Goal: Task Accomplishment & Management: Use online tool/utility

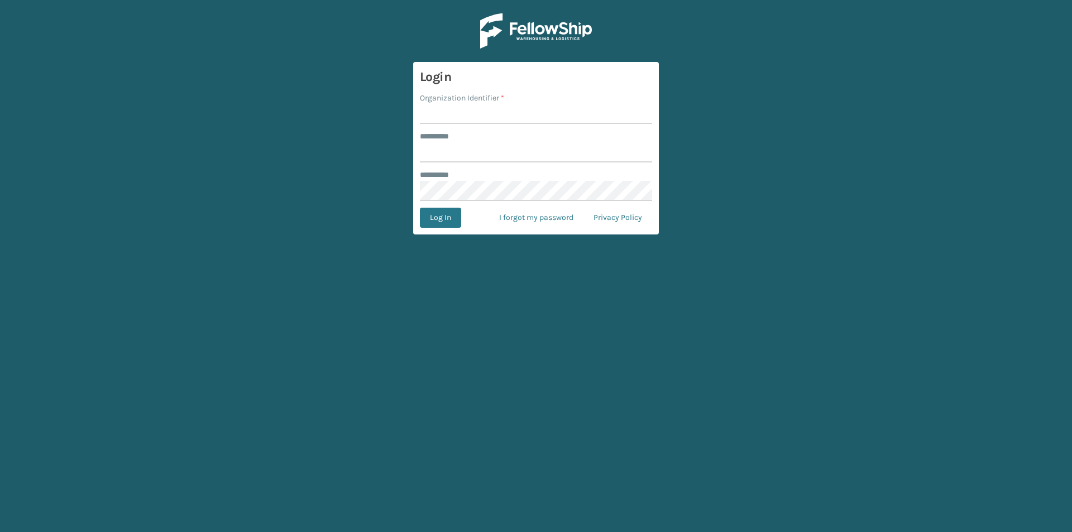
type input "******"
click at [442, 115] on input "Organization Identifier *" at bounding box center [536, 114] width 232 height 20
type input "SuperAdminOrganization"
click at [429, 217] on button "Log In" at bounding box center [440, 218] width 41 height 20
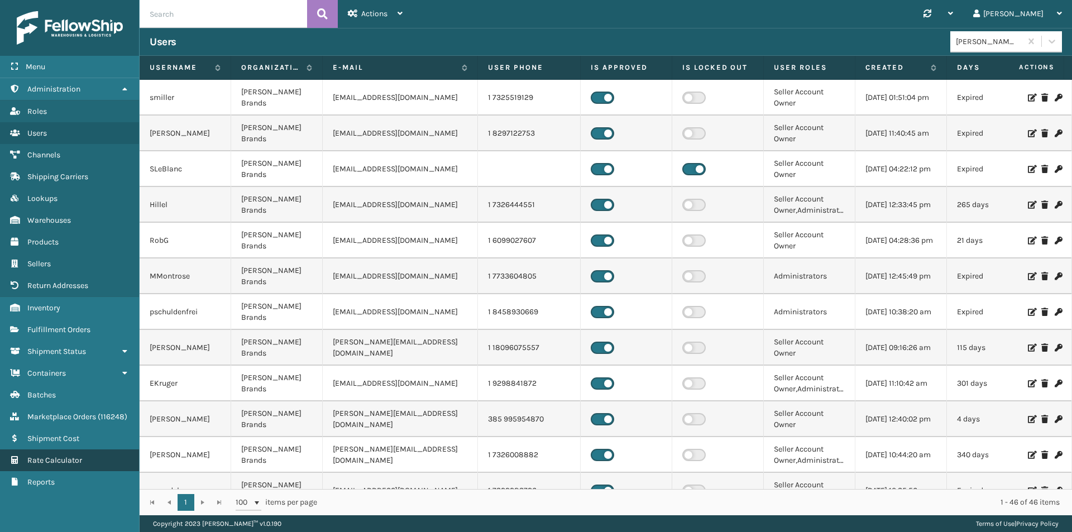
click at [54, 457] on span "Rate Calculator" at bounding box center [54, 459] width 55 height 9
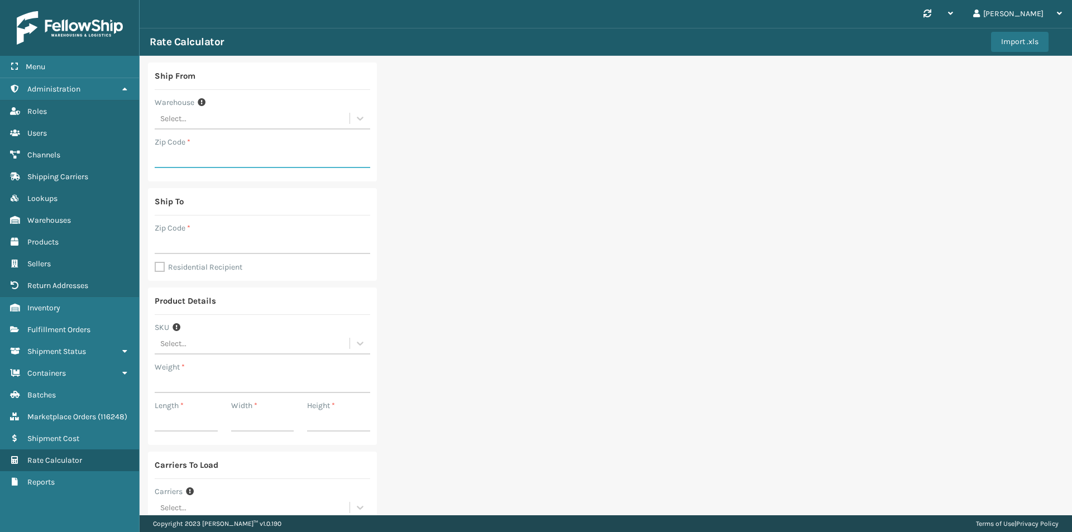
click at [233, 161] on input "Zip Code *" at bounding box center [262, 158] width 215 height 20
type input "30273"
click at [176, 245] on input "Zip Code *" at bounding box center [262, 244] width 215 height 20
type input "37721"
click at [179, 266] on label "Residential Recipient" at bounding box center [199, 266] width 88 height 9
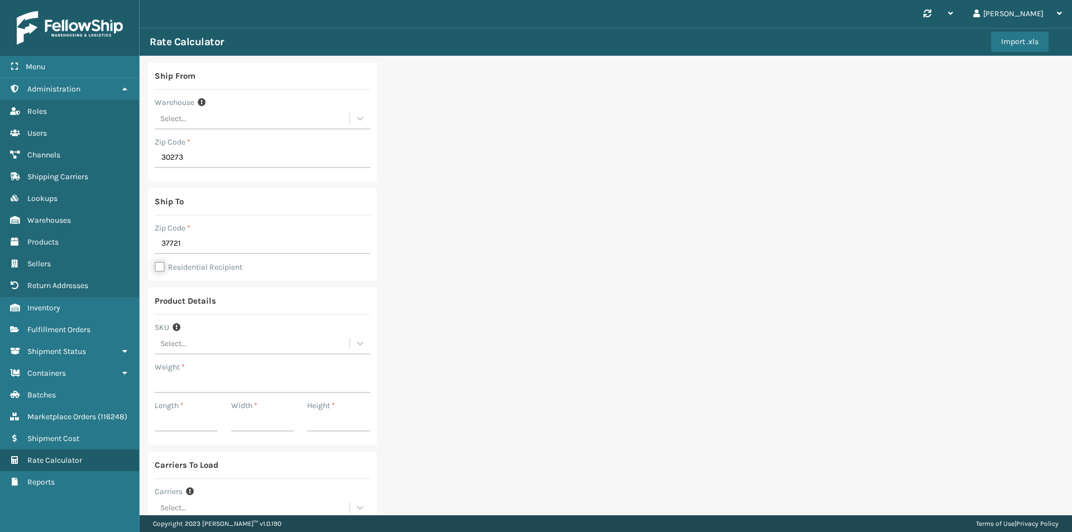
click at [155, 262] on input "Residential Recipient" at bounding box center [155, 261] width 1 height 1
checkbox input "true"
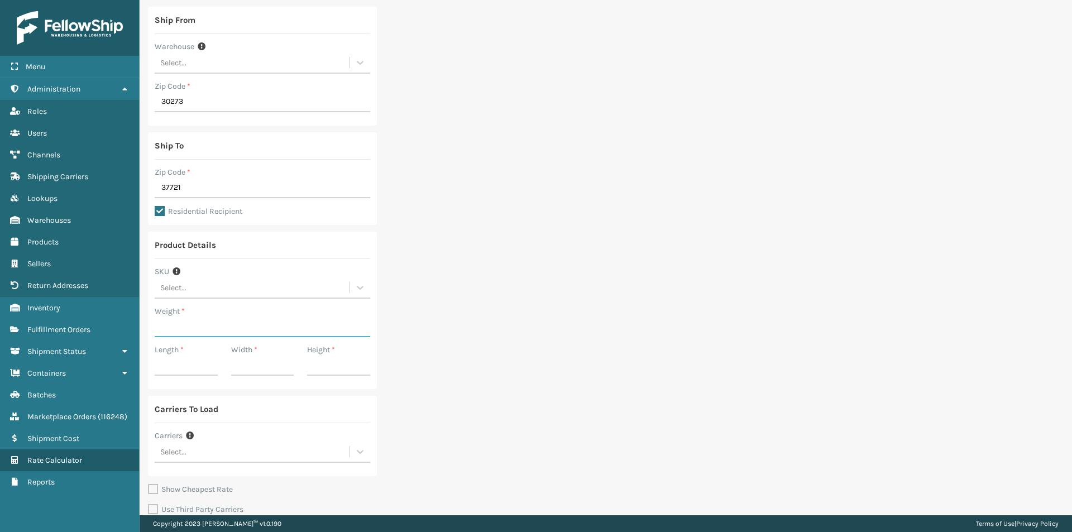
click at [171, 320] on input "Weight *" at bounding box center [262, 327] width 215 height 20
type input "115"
click at [167, 366] on input "Length *" at bounding box center [186, 366] width 63 height 20
type input "43"
type input "22"
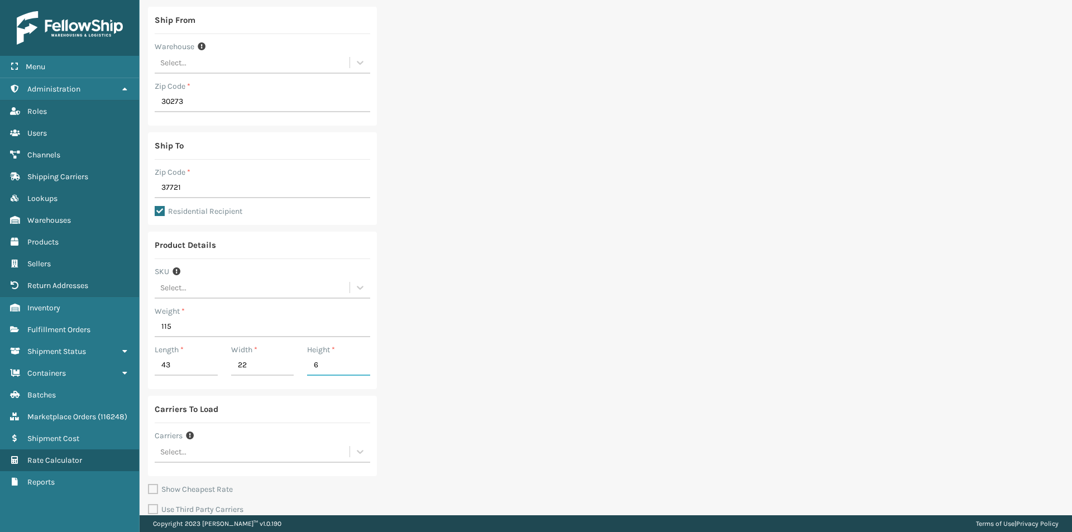
type input "6"
click at [371, 347] on div "Height * 6" at bounding box center [338, 363] width 76 height 39
click at [231, 449] on div "Select..." at bounding box center [252, 452] width 195 height 18
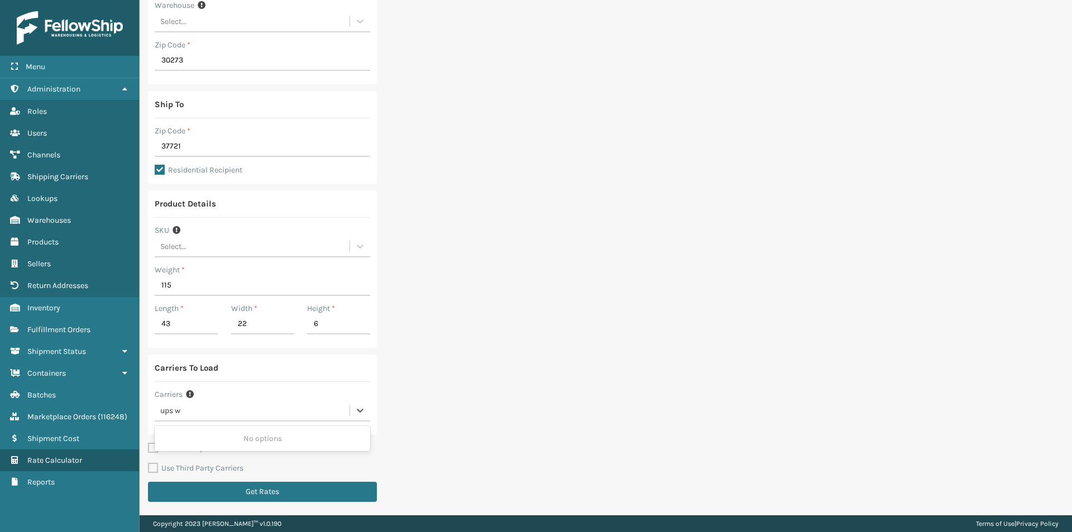
scroll to position [97, 0]
type input "ups whit"
click at [209, 460] on div "Milliard UPS Whitestone" at bounding box center [262, 459] width 215 height 21
click at [258, 409] on div "option Milliard UPS Whitestone, selected. 0 results available. Select is focuse…" at bounding box center [262, 410] width 215 height 21
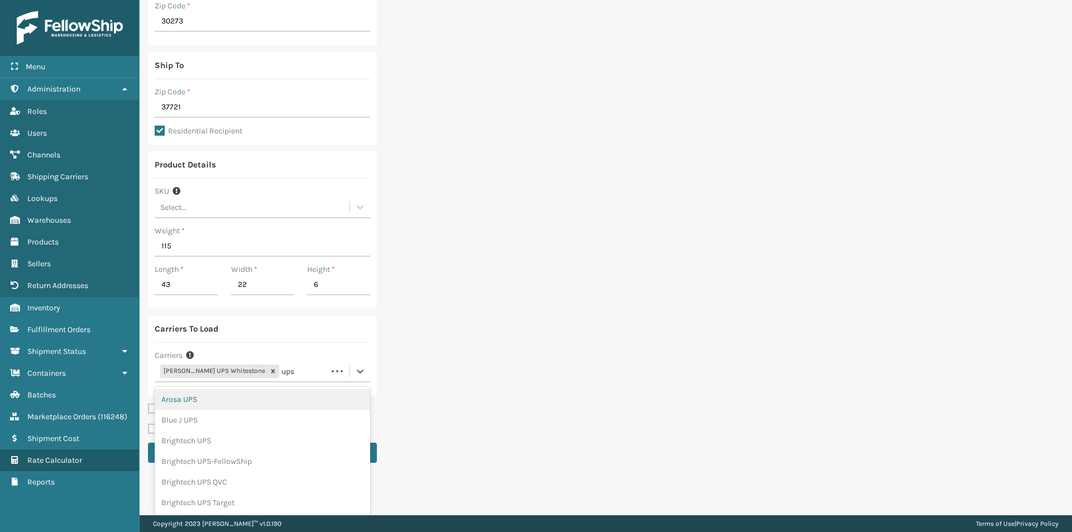
scroll to position [175, 0]
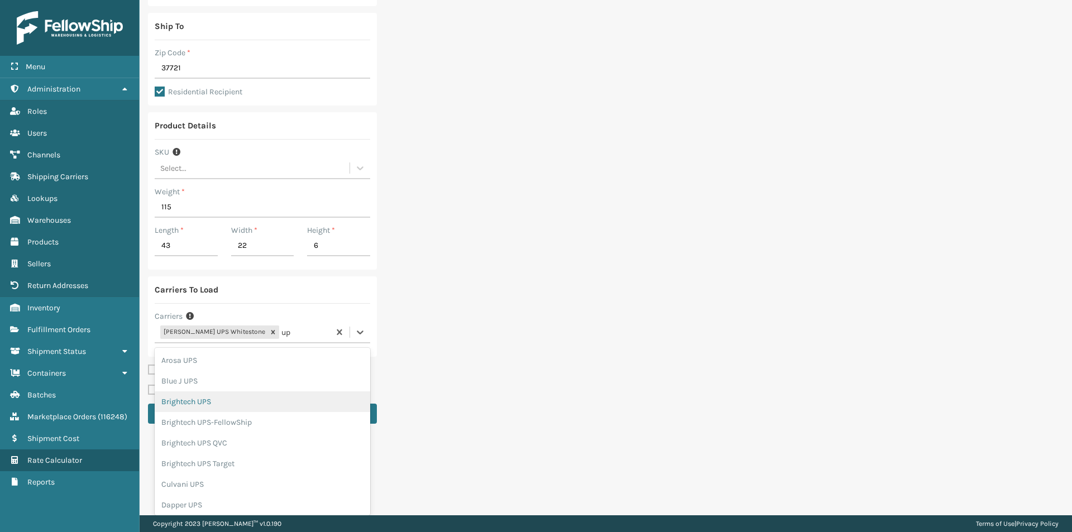
type input "u"
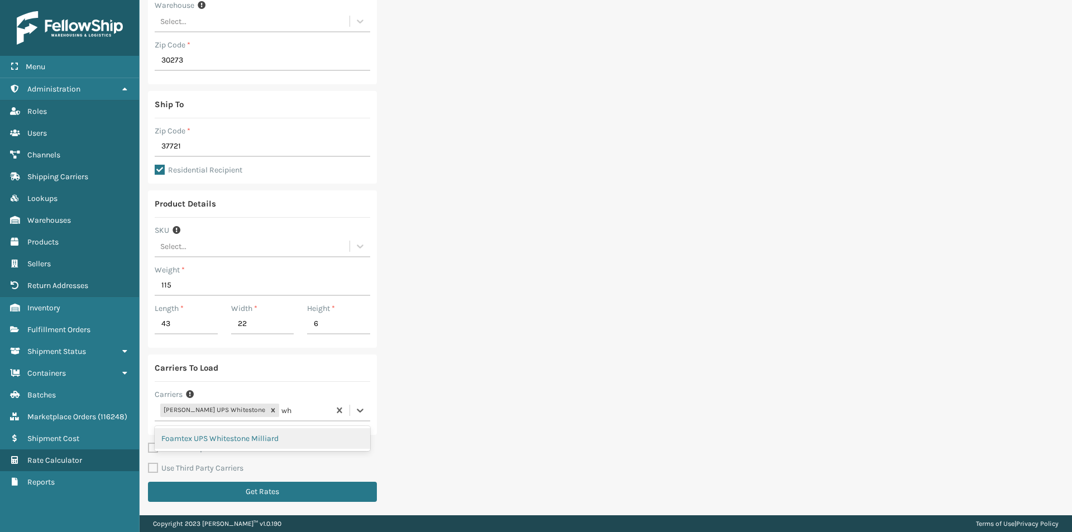
scroll to position [97, 0]
type input "whit"
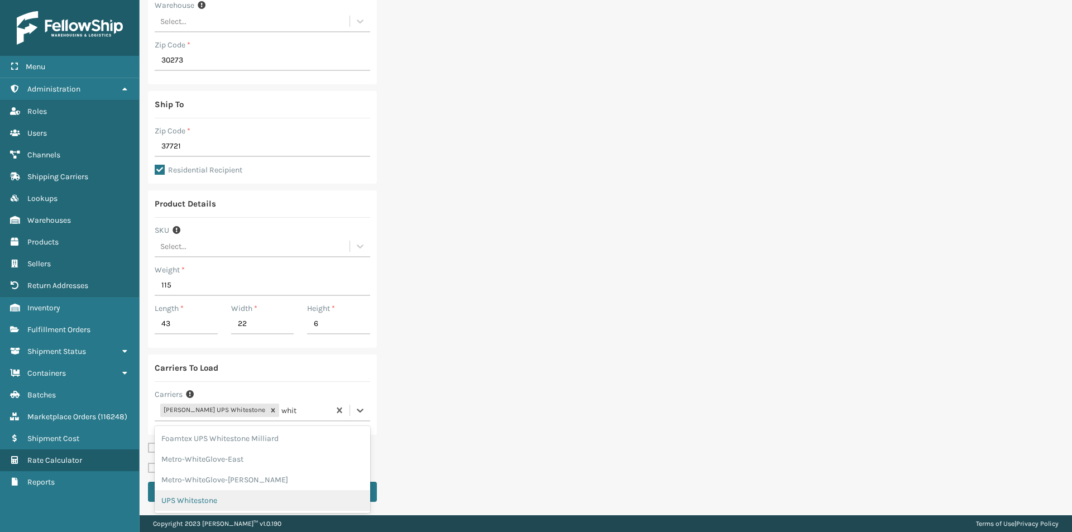
click at [204, 497] on div "UPS Whitestone" at bounding box center [262, 500] width 215 height 21
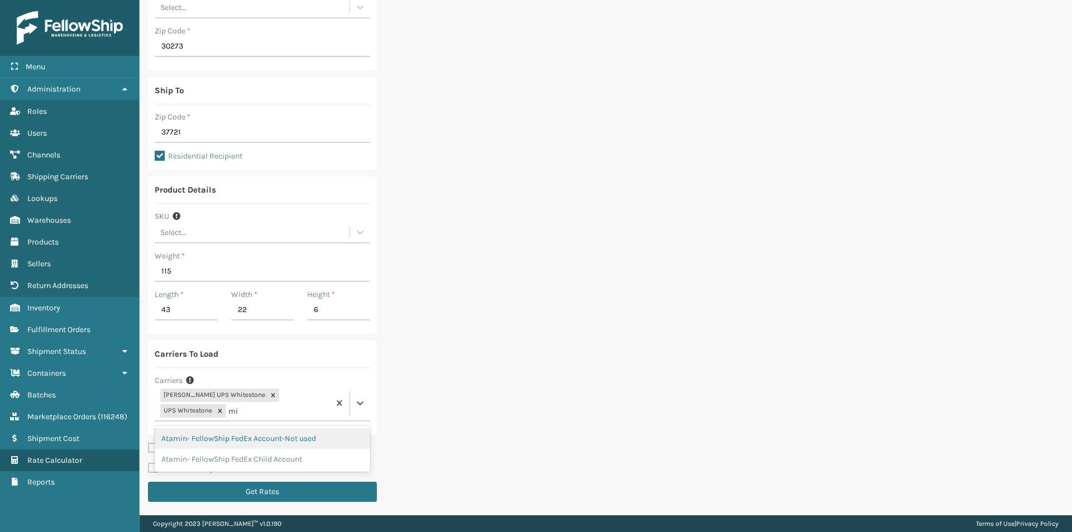
scroll to position [111, 0]
type input "milliard fedex"
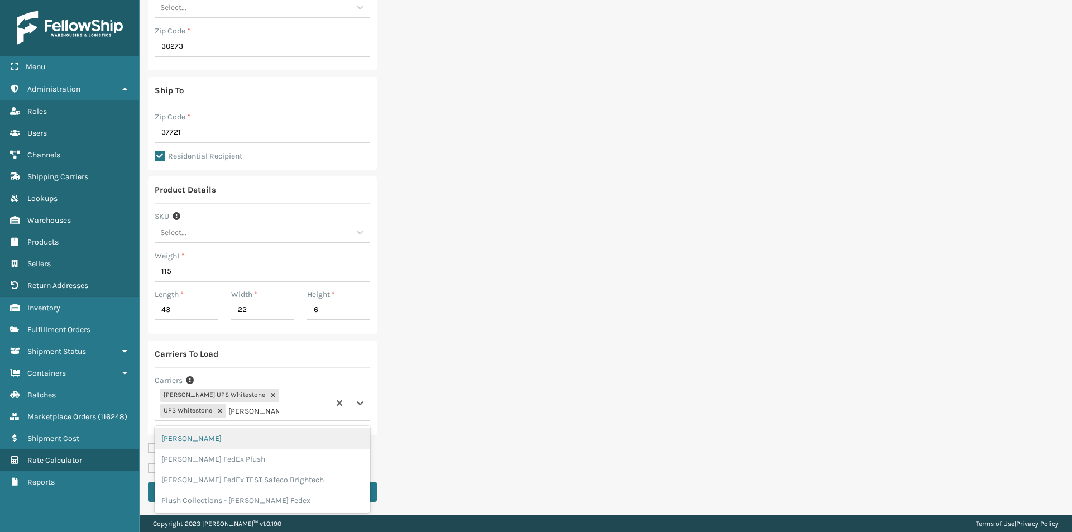
click at [221, 438] on div "Milliard FedEx" at bounding box center [262, 438] width 215 height 21
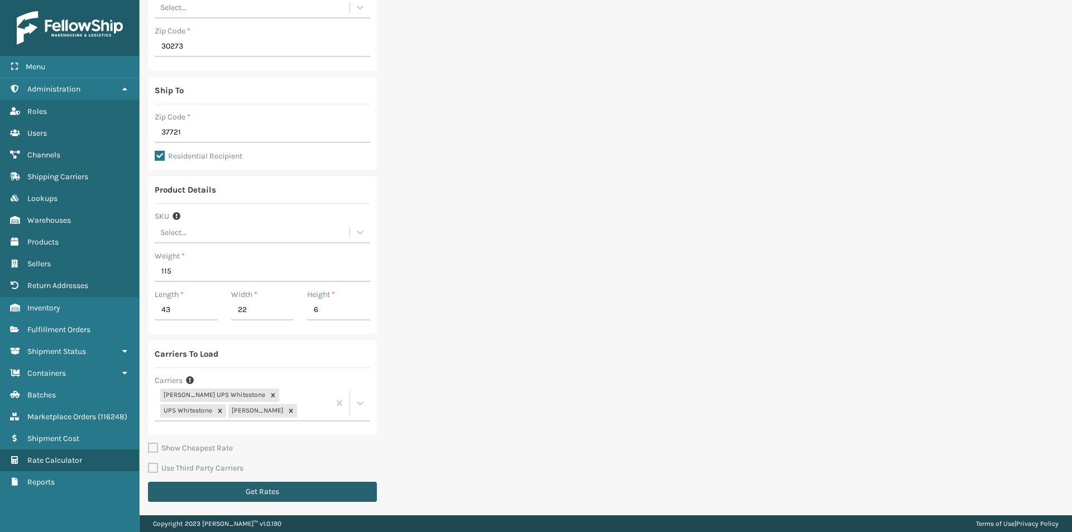
click at [206, 487] on button "Get Rates" at bounding box center [262, 492] width 229 height 20
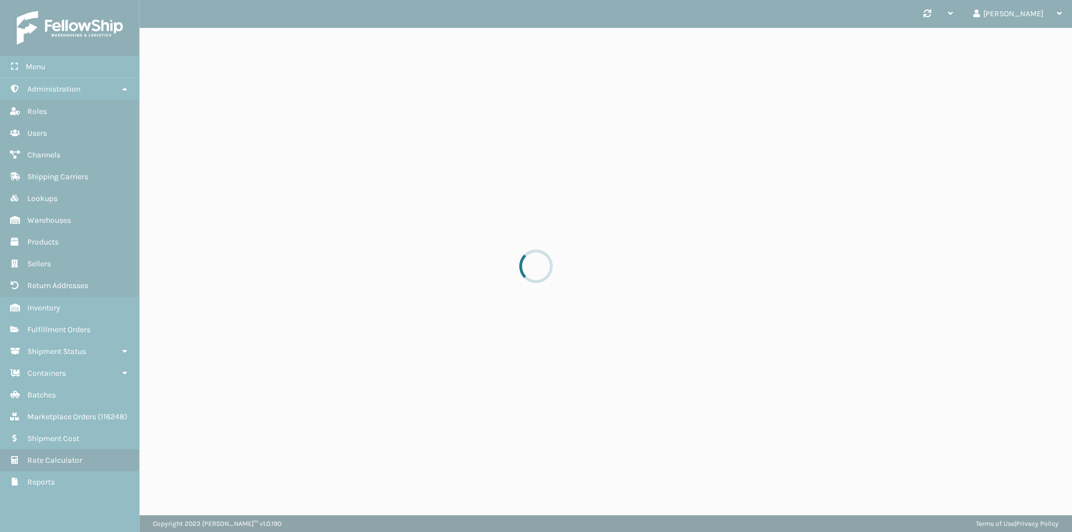
scroll to position [0, 0]
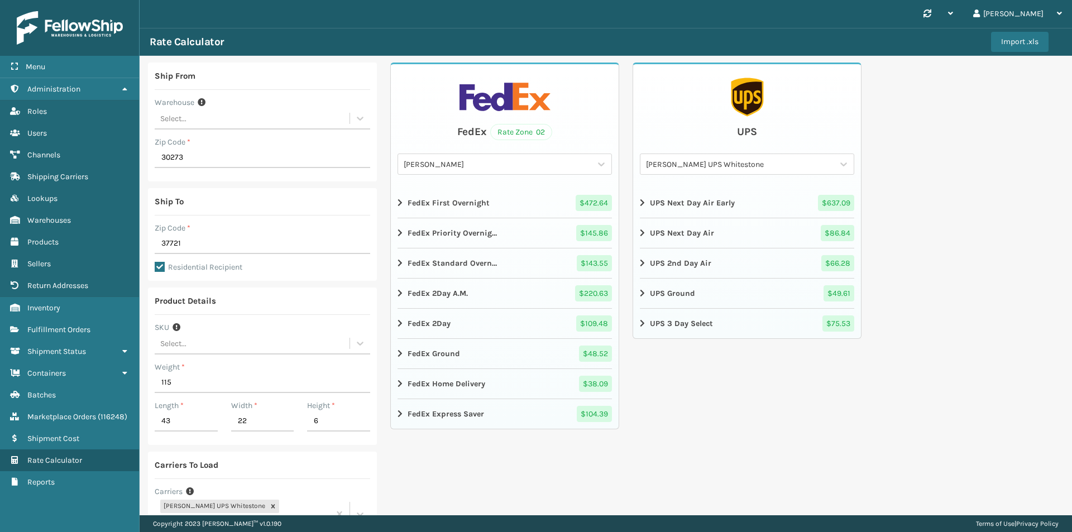
click at [686, 166] on div "Milliard UPS Whitestone" at bounding box center [740, 165] width 189 height 12
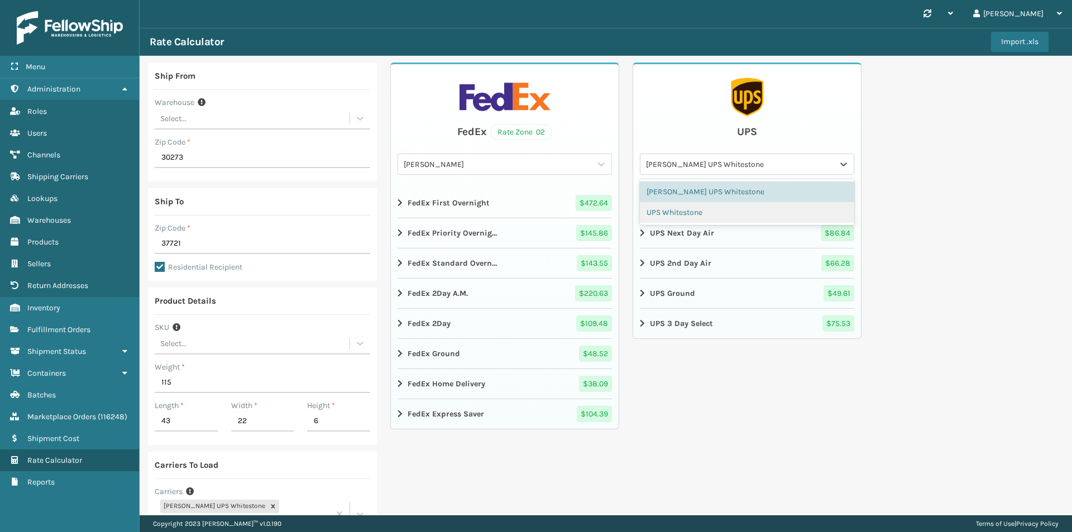
click at [683, 210] on div "UPS Whitestone" at bounding box center [747, 212] width 214 height 21
